Goal: Find specific page/section: Find specific page/section

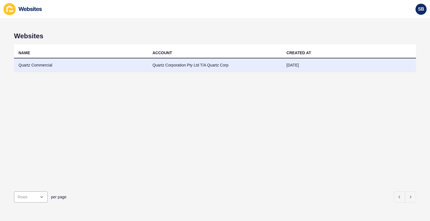
click at [43, 60] on td "Quartz Commercial" at bounding box center [81, 65] width 134 height 14
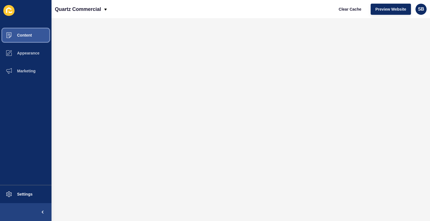
click at [29, 34] on span "Content" at bounding box center [15, 35] width 33 height 4
click at [12, 32] on span at bounding box center [9, 35] width 18 height 18
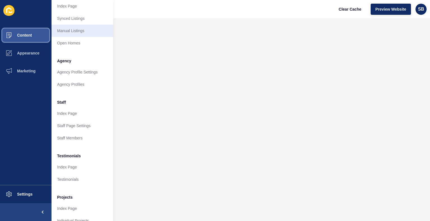
scroll to position [111, 0]
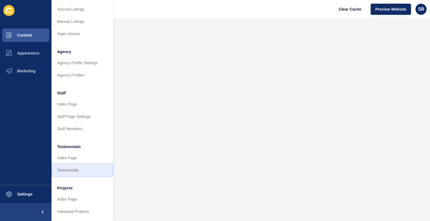
click at [74, 167] on link "Testimonials" at bounding box center [82, 170] width 62 height 12
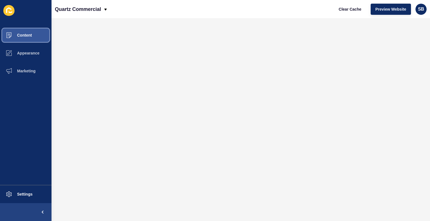
click at [24, 35] on span "Content" at bounding box center [15, 35] width 33 height 4
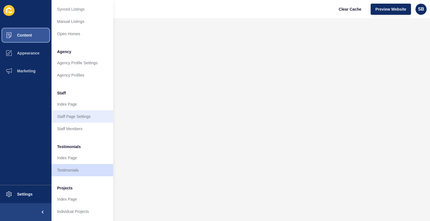
scroll to position [111, 0]
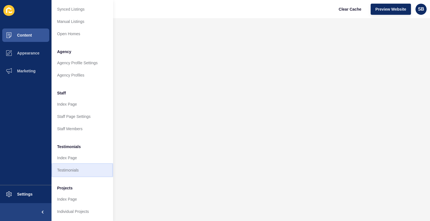
click at [74, 164] on link "Testimonials" at bounding box center [82, 170] width 62 height 12
